Goal: Task Accomplishment & Management: Use online tool/utility

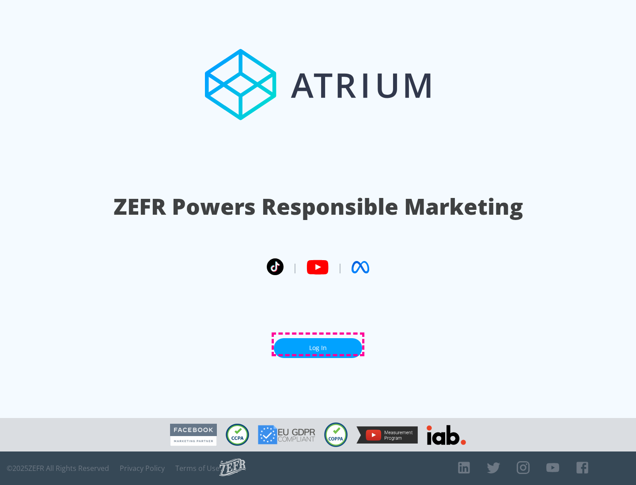
click at [318, 345] on link "Log In" at bounding box center [318, 349] width 88 height 20
